Goal: Task Accomplishment & Management: Use online tool/utility

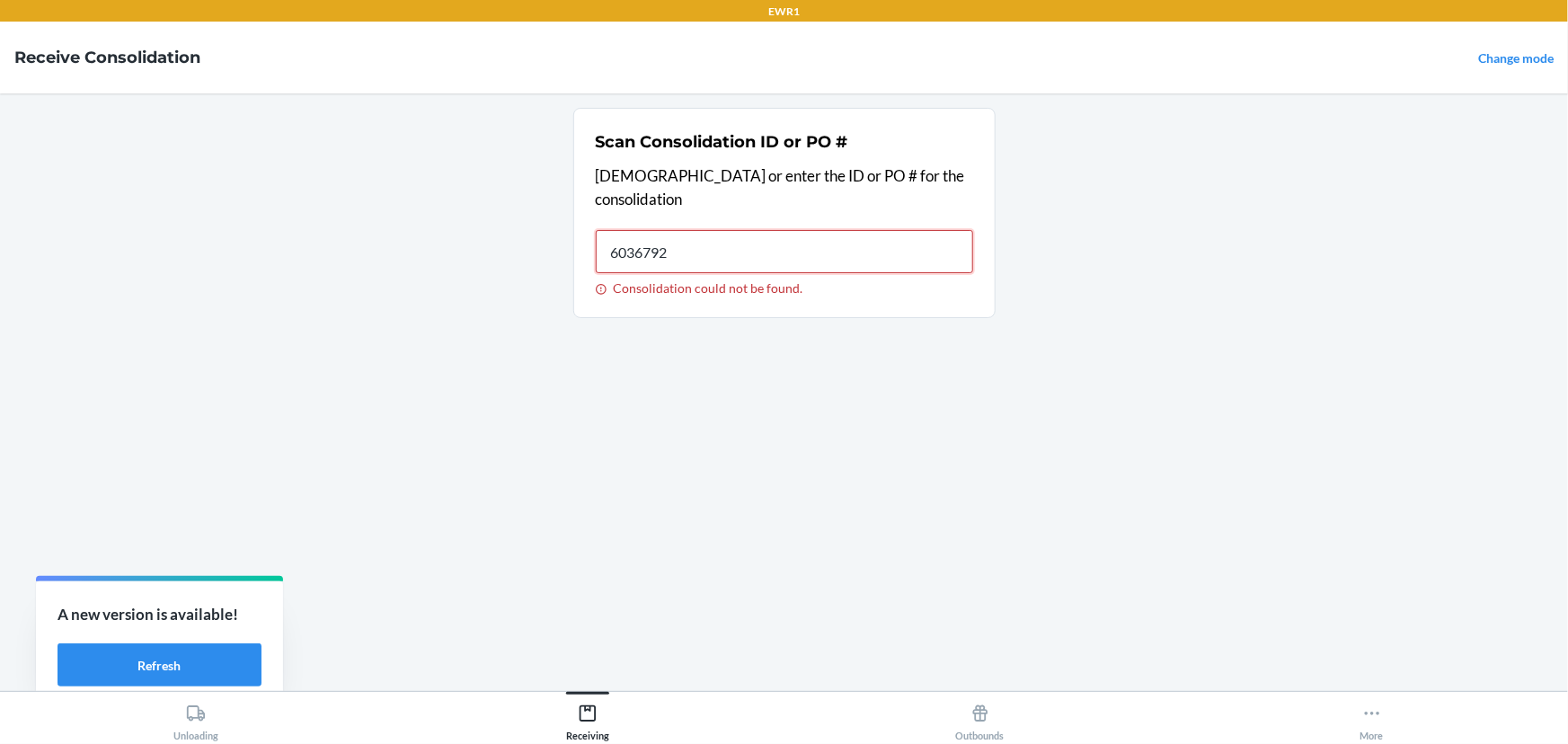
type input "60367920"
type input "0294"
type input "7192408"
click at [167, 693] on button "Unloading" at bounding box center [196, 716] width 392 height 50
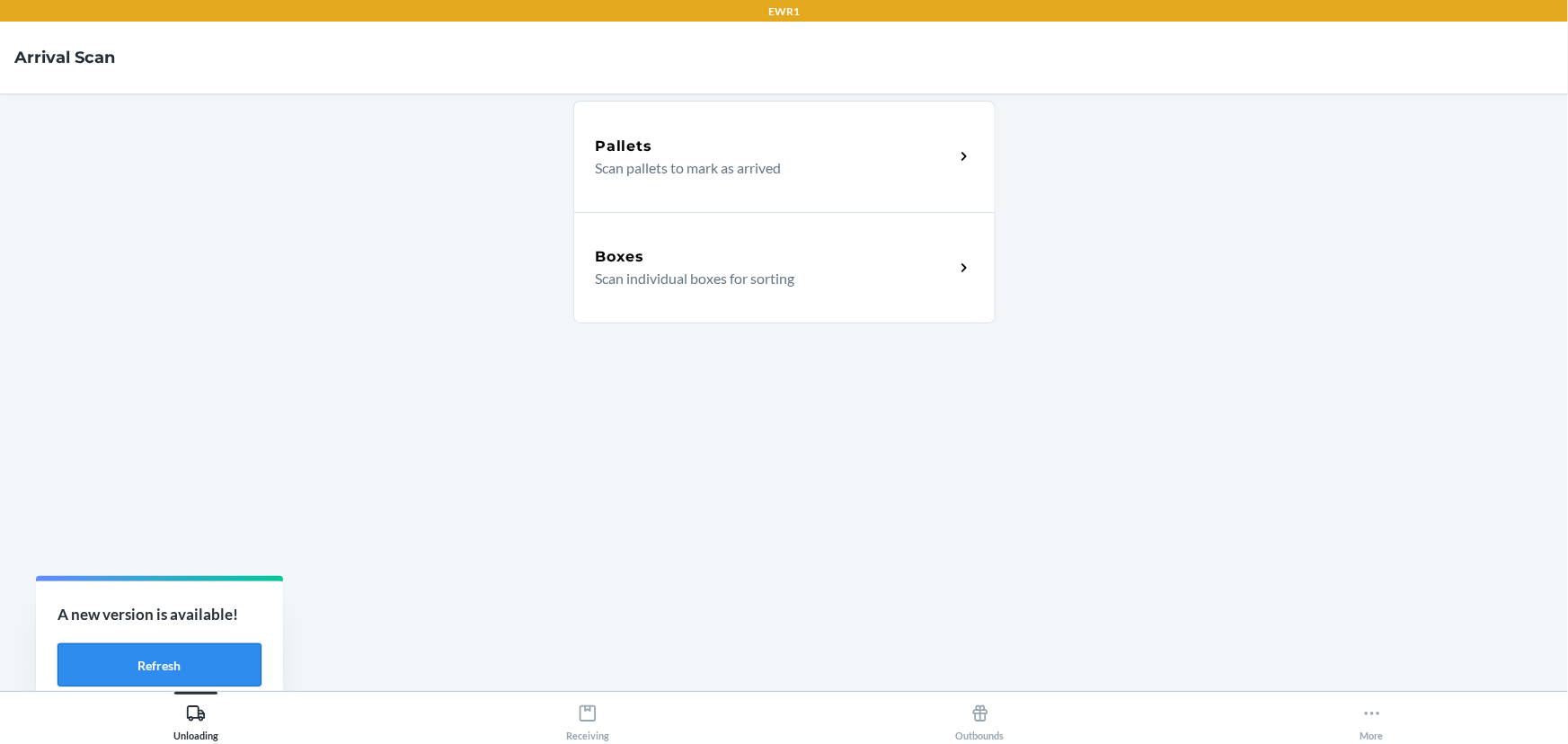
click at [170, 668] on button "Refresh" at bounding box center [160, 666] width 204 height 43
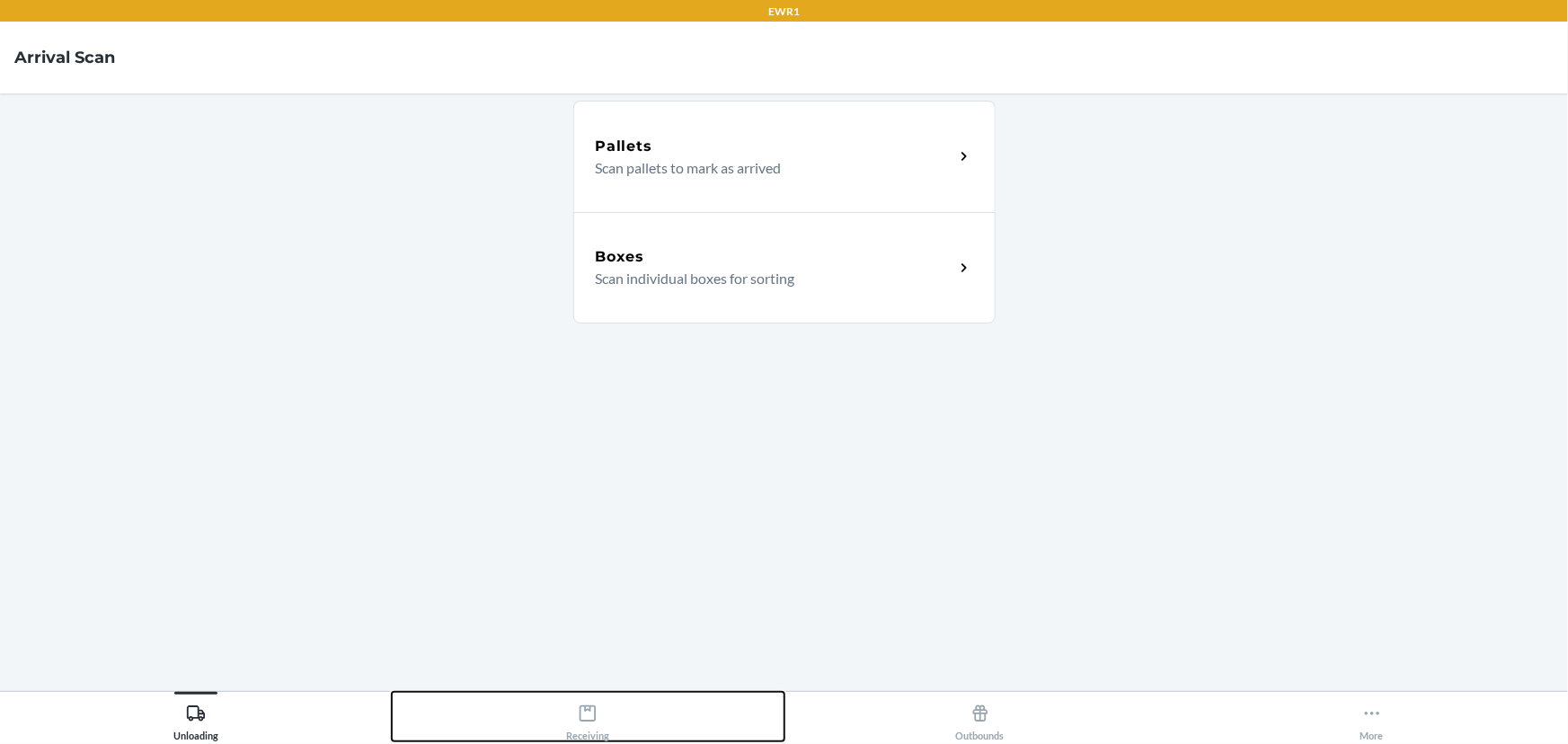
click at [590, 727] on div "Receiving" at bounding box center [588, 719] width 43 height 45
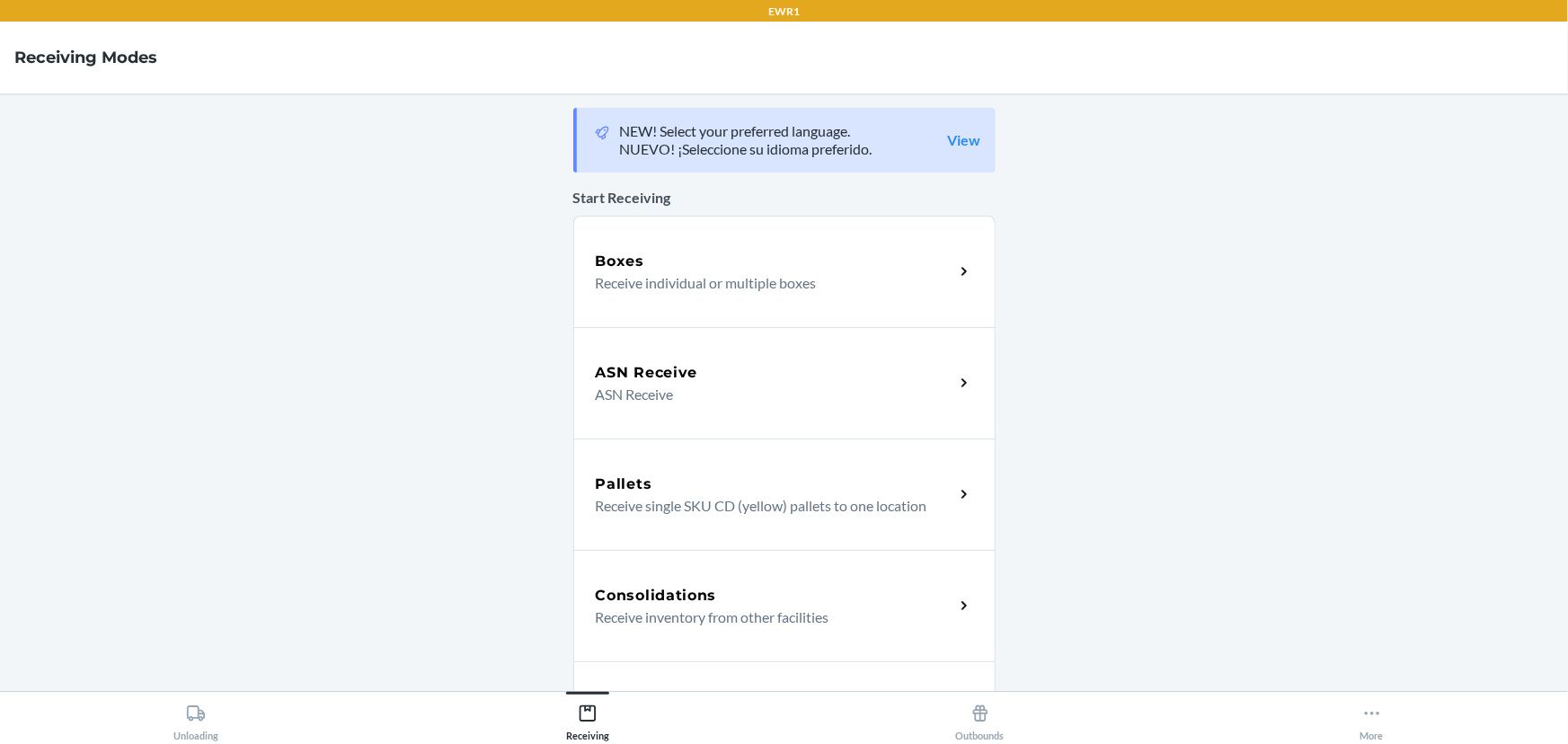
click at [680, 550] on div "Consolidations Receive inventory from other facilities" at bounding box center [784, 606] width 422 height 112
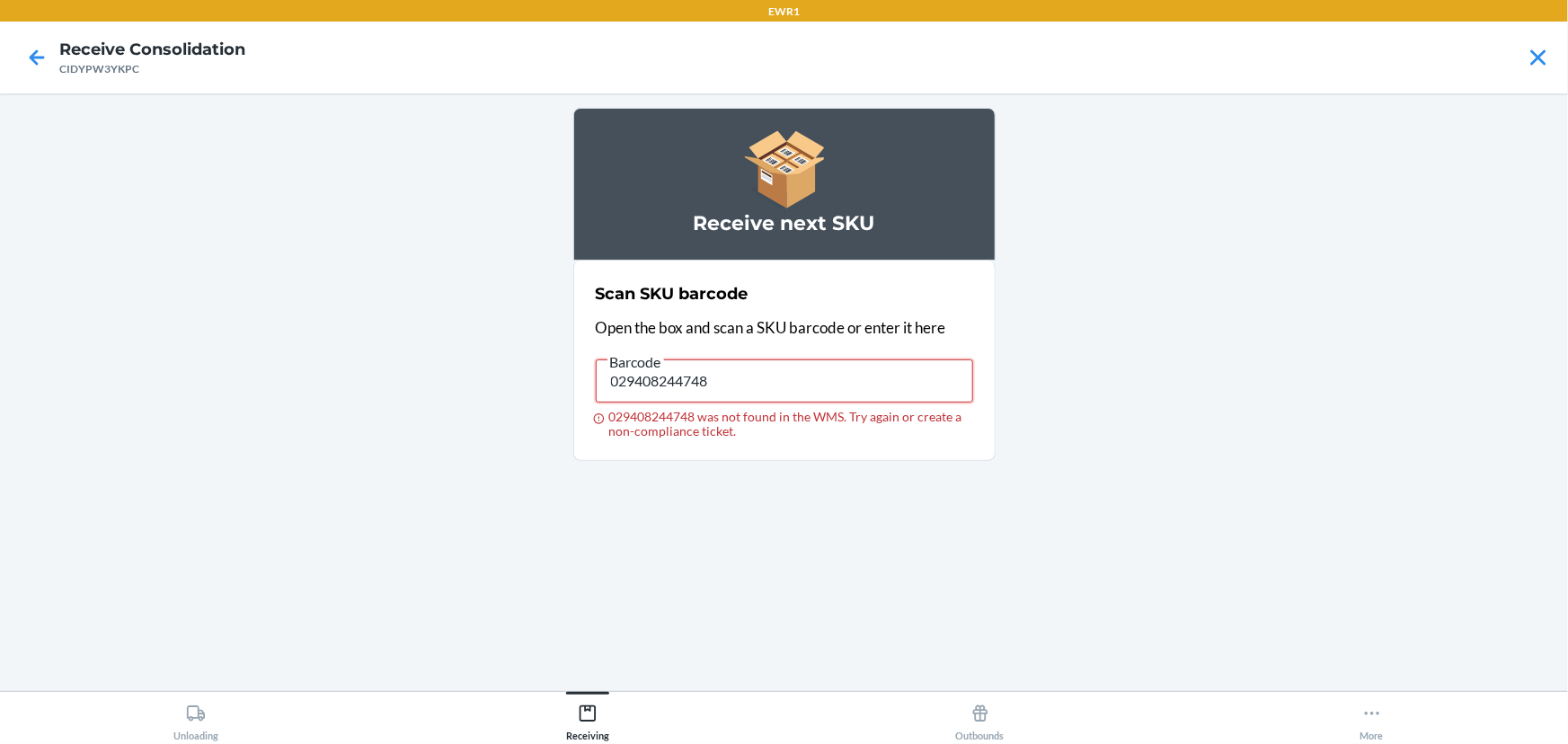
drag, startPoint x: 807, startPoint y: 390, endPoint x: 0, endPoint y: 239, distance: 821.0
click at [0, 239] on main "Receive next SKU Scan SKU barcode Open the box and scan a SKU barcode or enter …" at bounding box center [784, 392] width 1568 height 598
type input "091307596228"
